Goal: Task Accomplishment & Management: Manage account settings

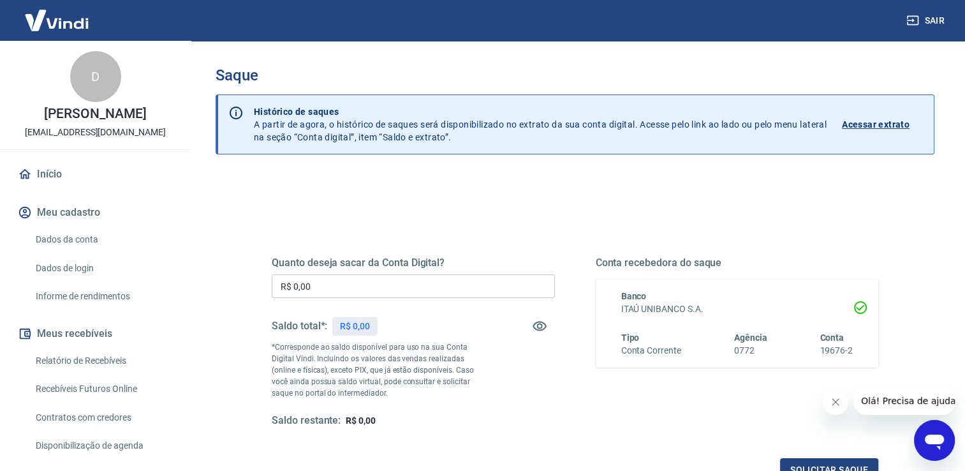
click at [604, 403] on div "Conta recebedora do saque Banco ITAÚ UNIBANCO S.A. Tipo Conta Corrente Agência …" at bounding box center [737, 341] width 283 height 171
